Goal: Information Seeking & Learning: Learn about a topic

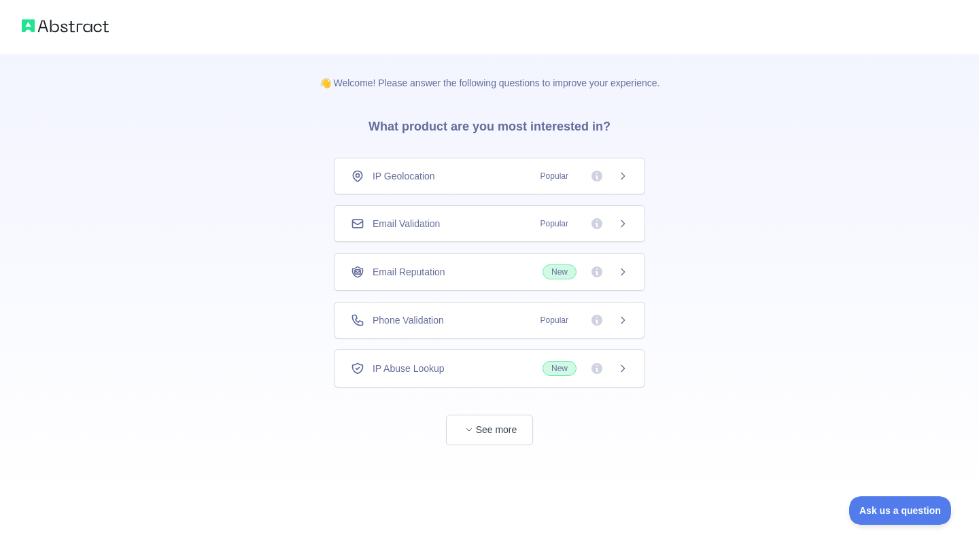
click at [623, 221] on icon at bounding box center [622, 223] width 11 height 11
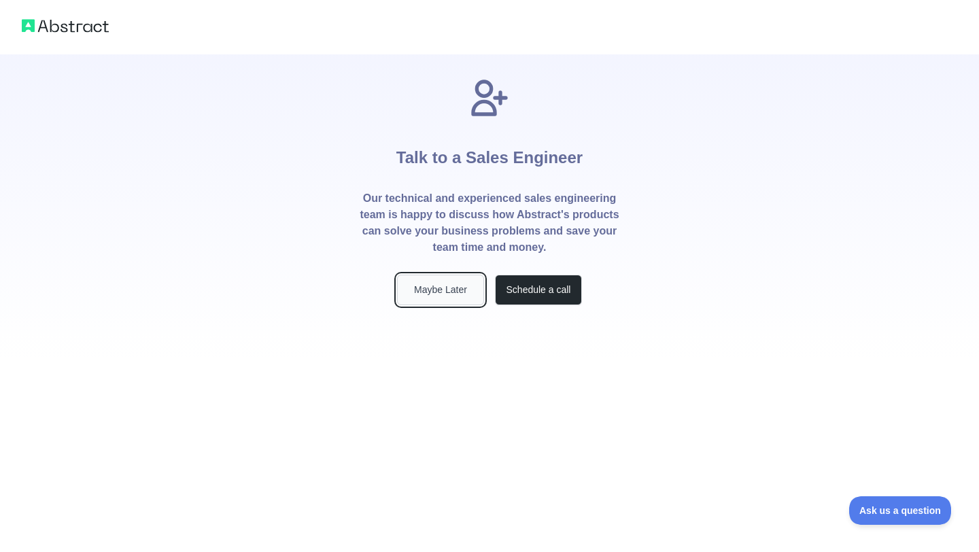
click at [447, 292] on button "Maybe Later" at bounding box center [440, 290] width 87 height 31
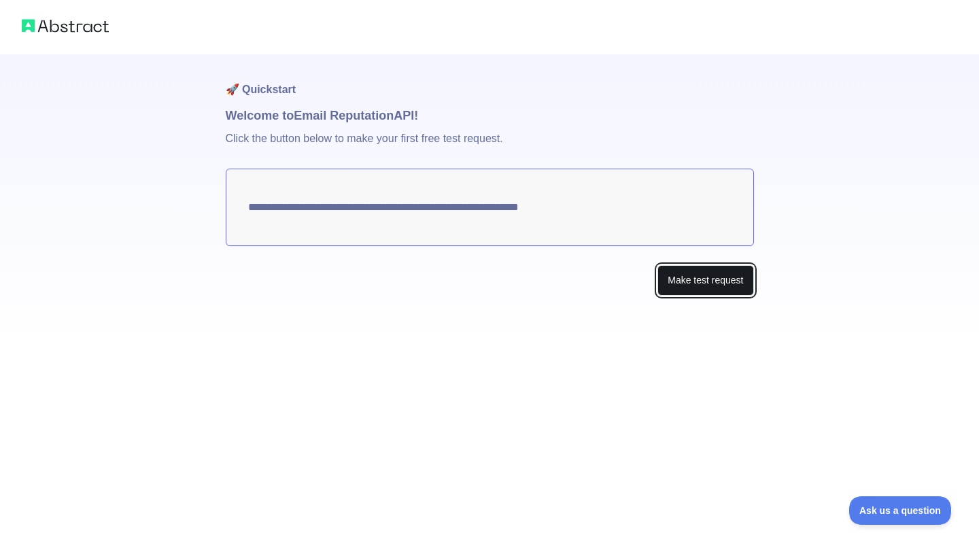
click at [710, 287] on button "Make test request" at bounding box center [705, 280] width 96 height 31
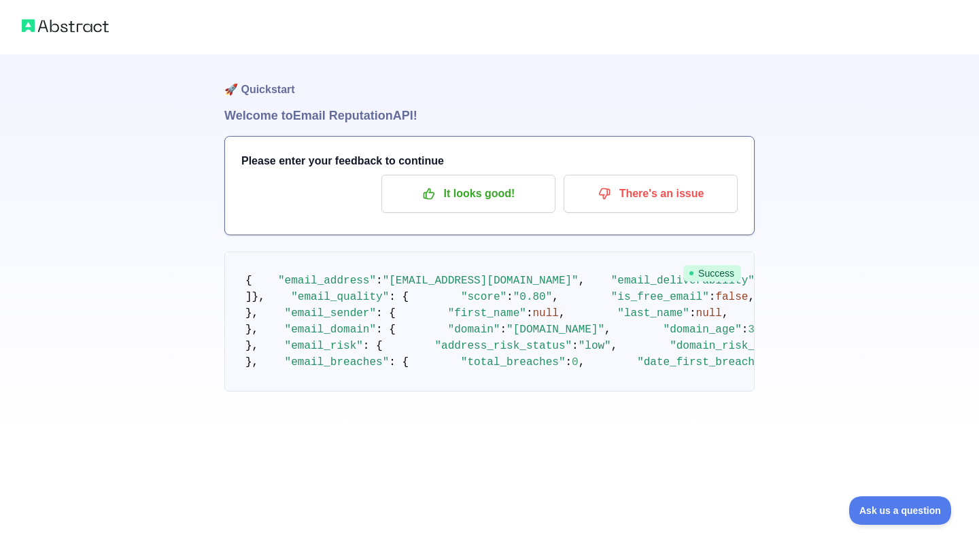
click at [57, 26] on img at bounding box center [65, 25] width 87 height 19
click at [513, 99] on h1 "🚀 Quickstart" at bounding box center [489, 80] width 530 height 52
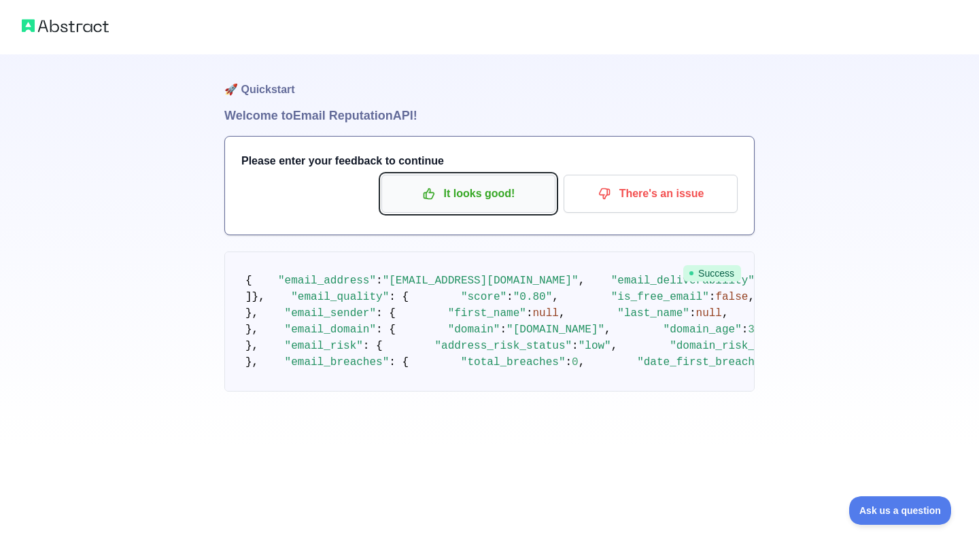
click at [498, 194] on p "It looks good!" at bounding box center [469, 193] width 154 height 23
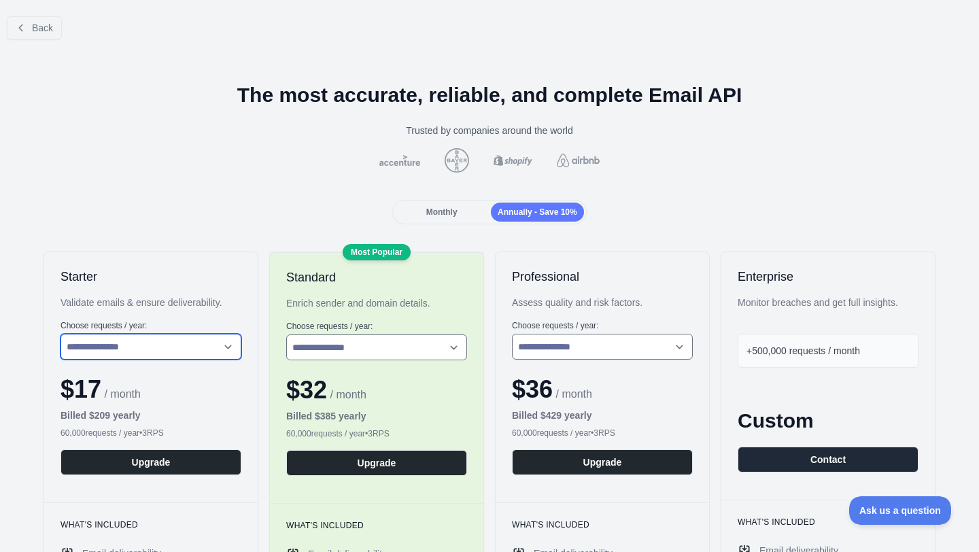
click at [218, 347] on select "**********" at bounding box center [150, 347] width 181 height 26
click at [457, 214] on div "Monthly" at bounding box center [441, 212] width 93 height 19
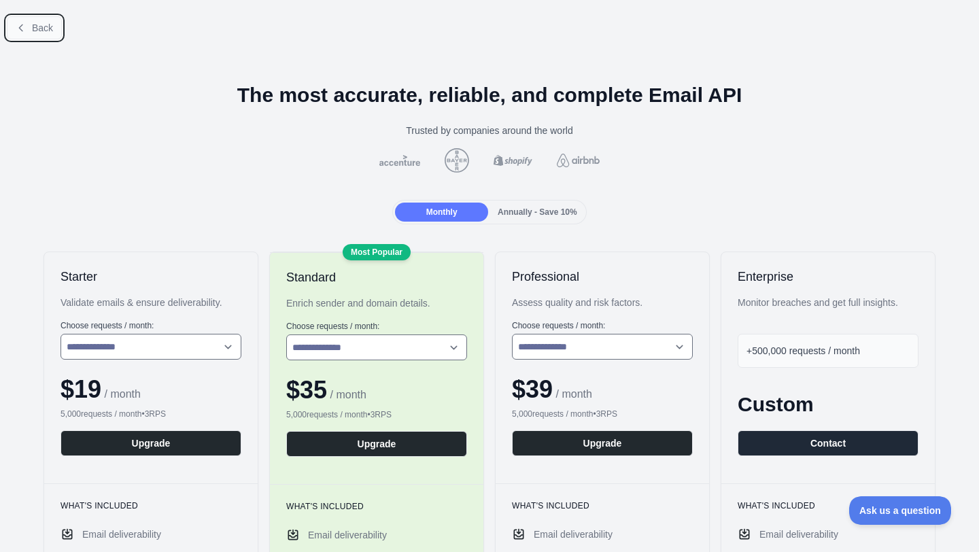
click at [29, 31] on button "Back" at bounding box center [34, 27] width 55 height 23
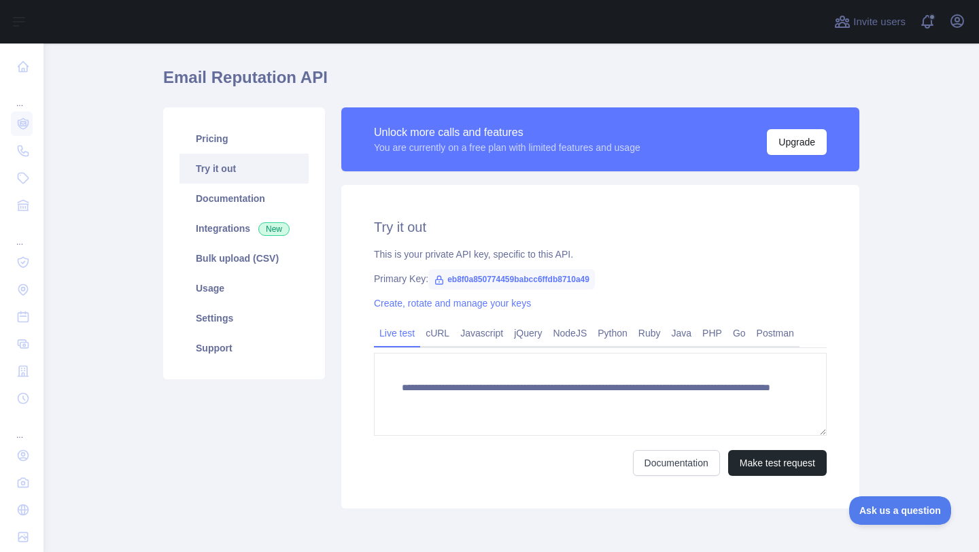
scroll to position [94, 0]
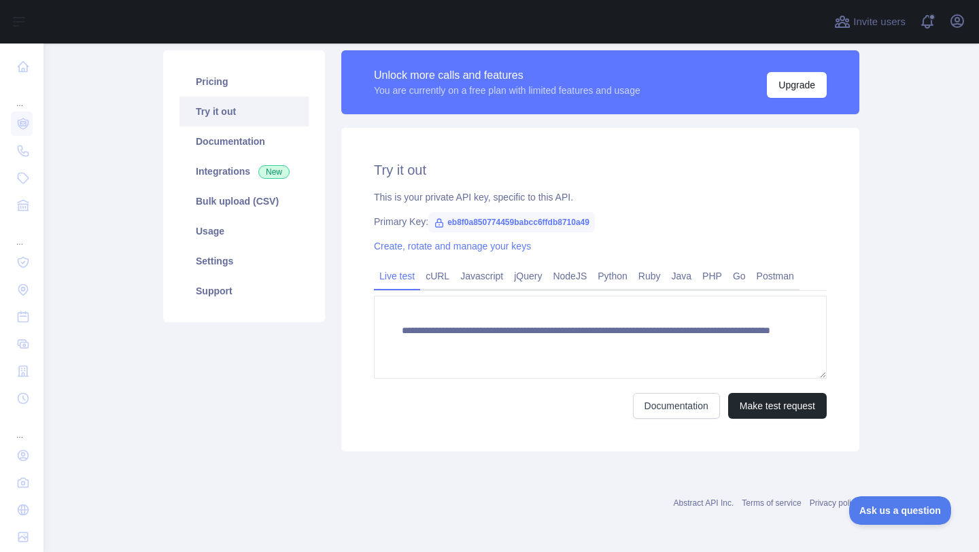
click at [577, 223] on span "eb8f0a850774459babcc6ffdb8710a49" at bounding box center [511, 222] width 167 height 20
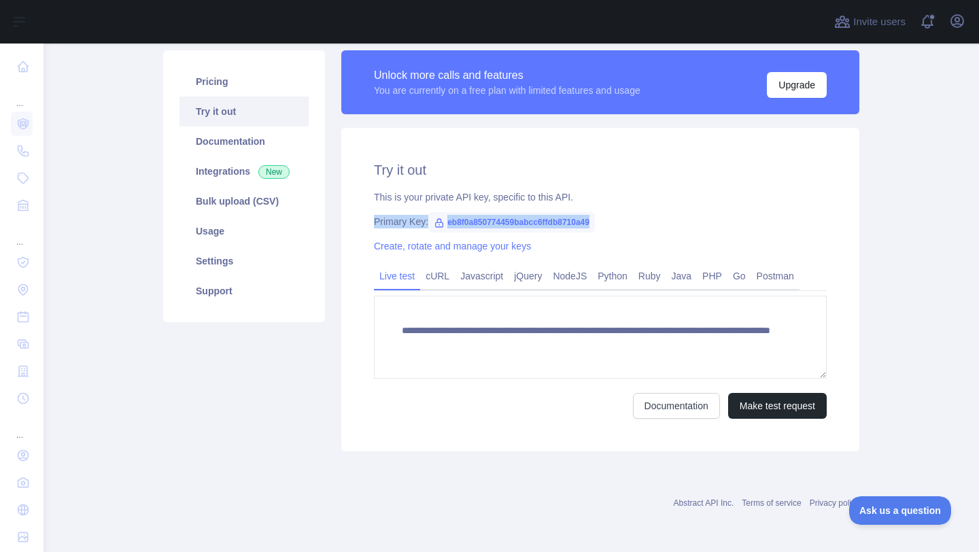
click at [577, 223] on span "eb8f0a850774459babcc6ffdb8710a49" at bounding box center [511, 222] width 167 height 20
click at [543, 224] on span "eb8f0a850774459babcc6ffdb8710a49" at bounding box center [511, 222] width 167 height 20
